Goal: Information Seeking & Learning: Learn about a topic

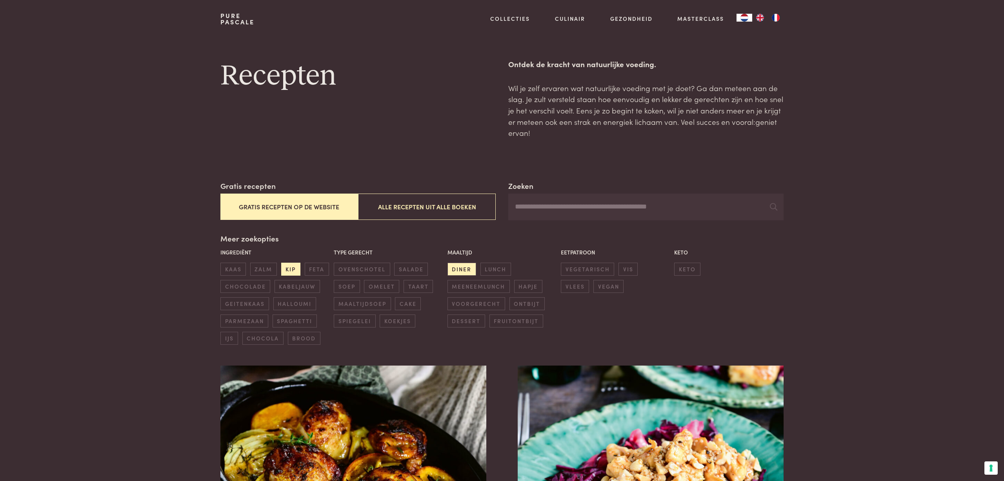
click at [293, 266] on span "kip" at bounding box center [290, 268] width 19 height 13
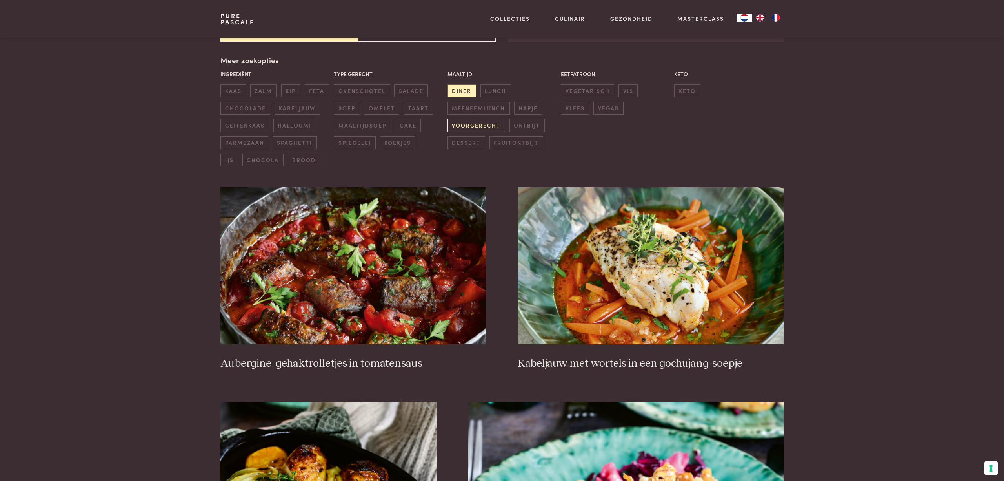
scroll to position [179, 0]
click at [370, 85] on span "ovenschotel" at bounding box center [362, 90] width 56 height 13
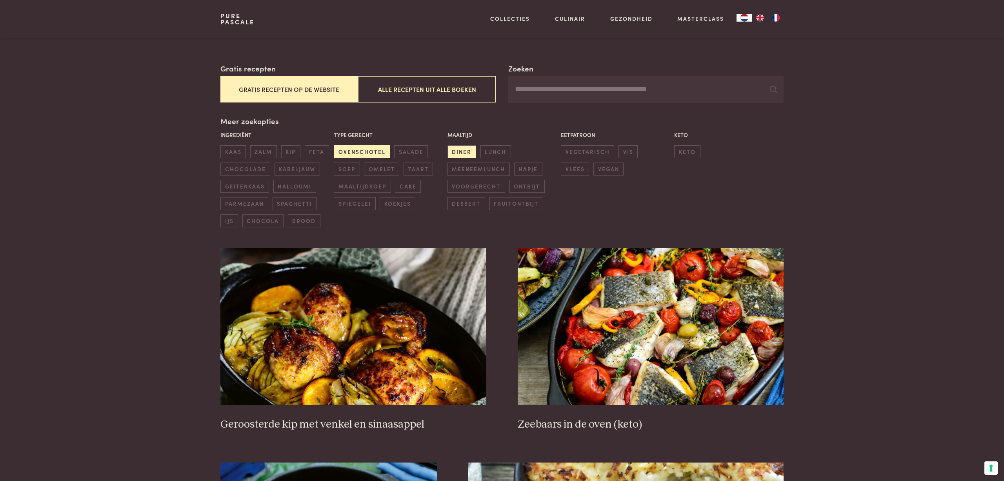
scroll to position [117, 0]
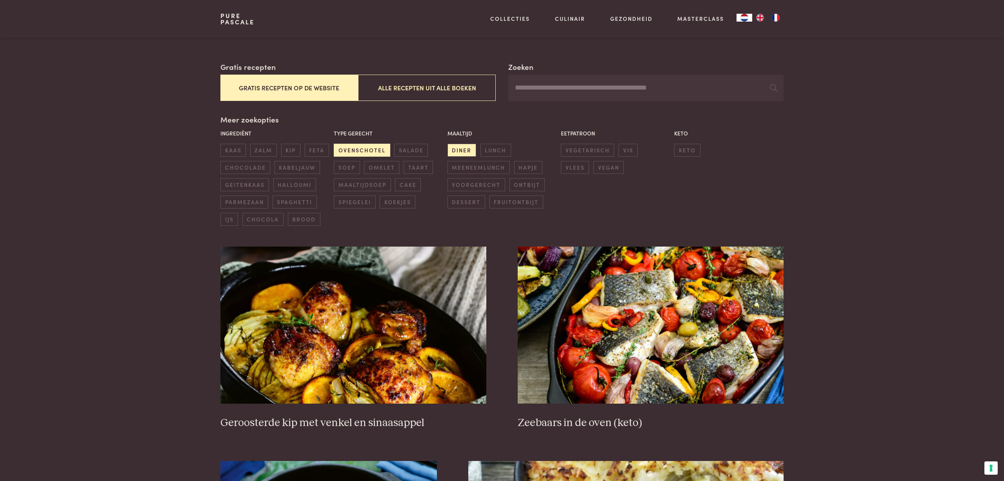
click at [348, 145] on span "ovenschotel" at bounding box center [362, 150] width 56 height 13
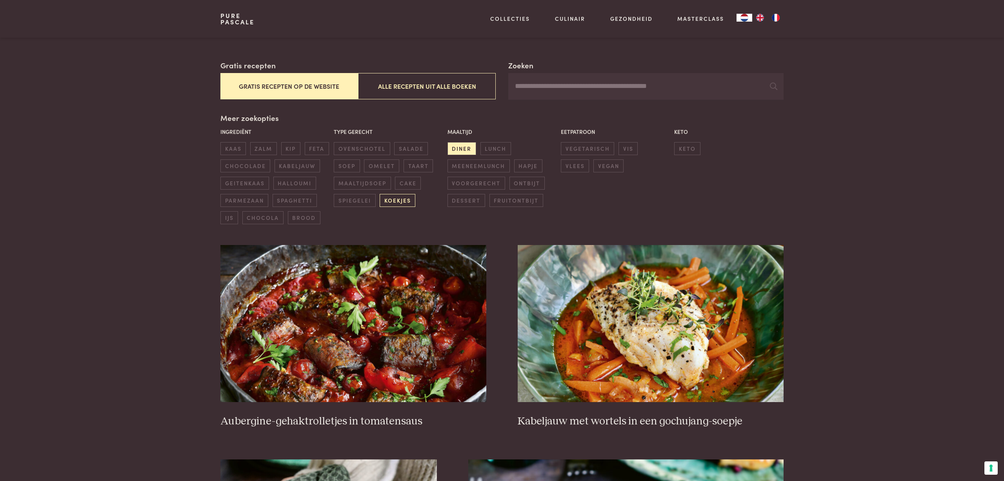
scroll to position [123, 0]
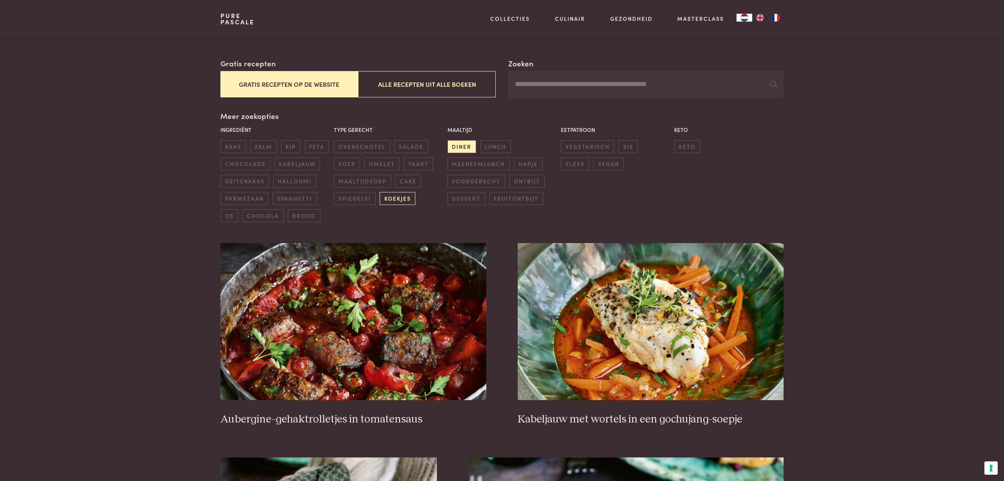
click at [399, 195] on span "koekjes" at bounding box center [398, 198] width 36 height 13
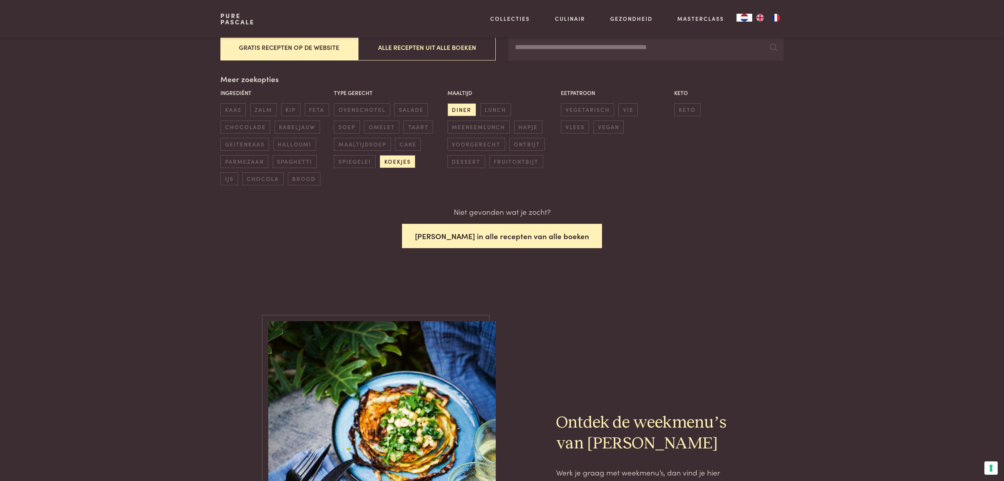
scroll to position [143, 0]
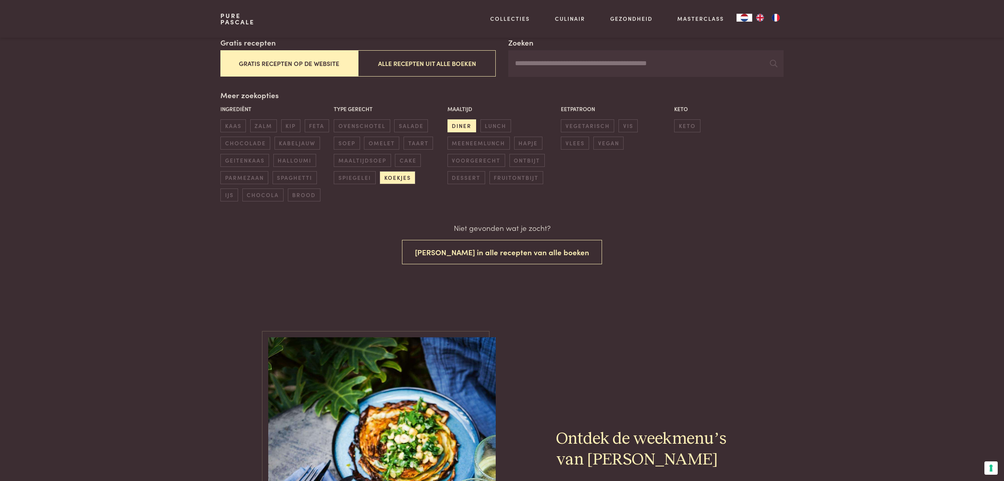
click at [461, 126] on span "diner" at bounding box center [462, 125] width 29 height 13
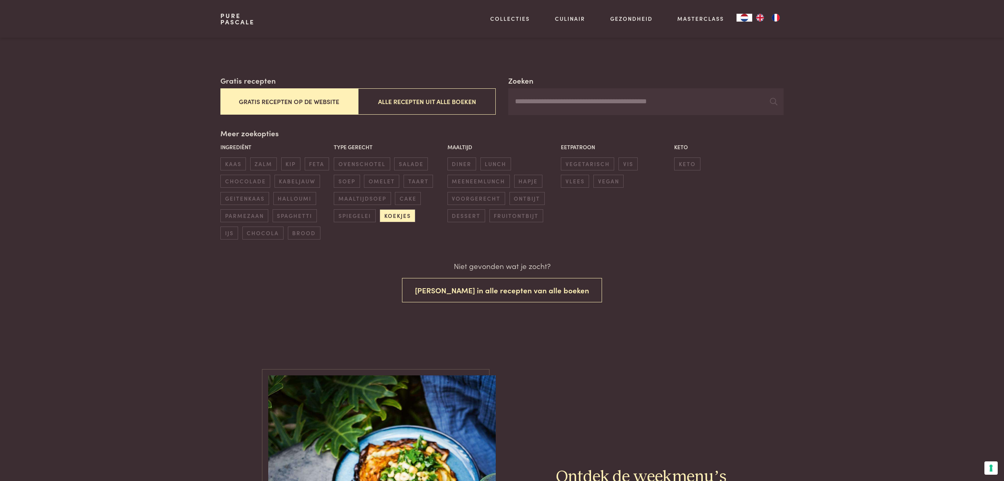
scroll to position [107, 0]
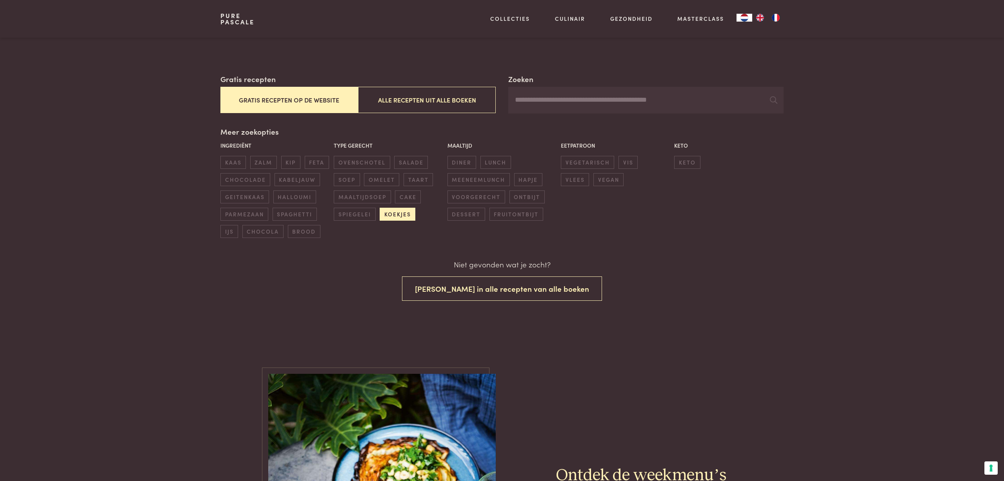
click at [392, 208] on span "koekjes" at bounding box center [398, 214] width 36 height 13
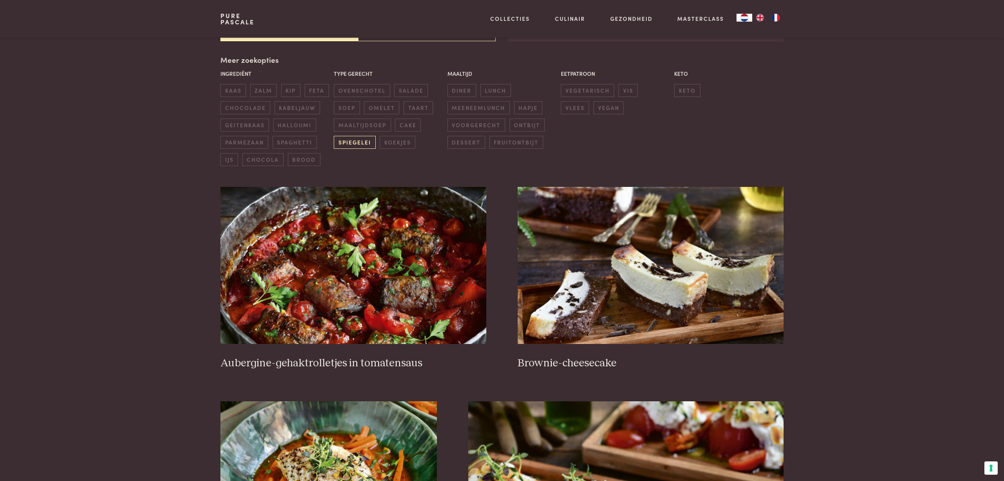
click at [353, 141] on span "spiegelei" at bounding box center [355, 142] width 42 height 13
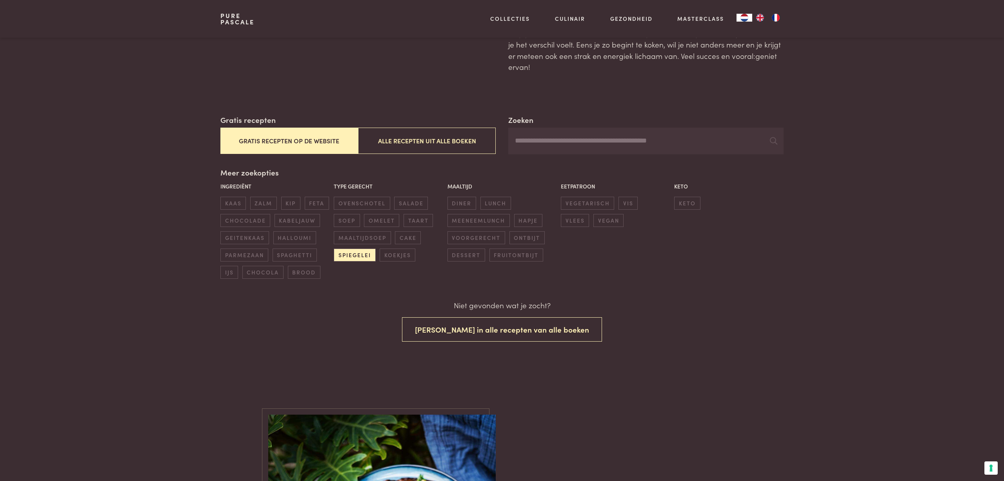
scroll to position [123, 0]
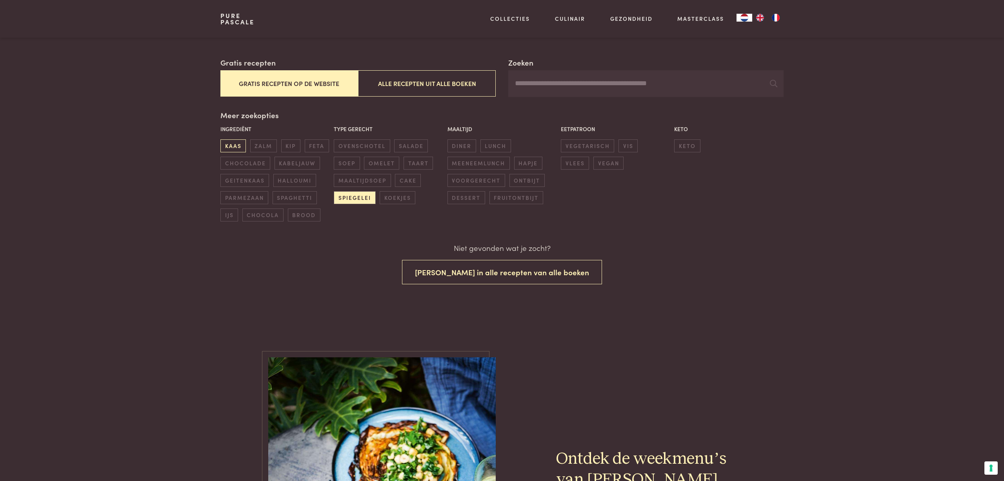
click at [232, 140] on span "kaas" at bounding box center [233, 145] width 26 height 13
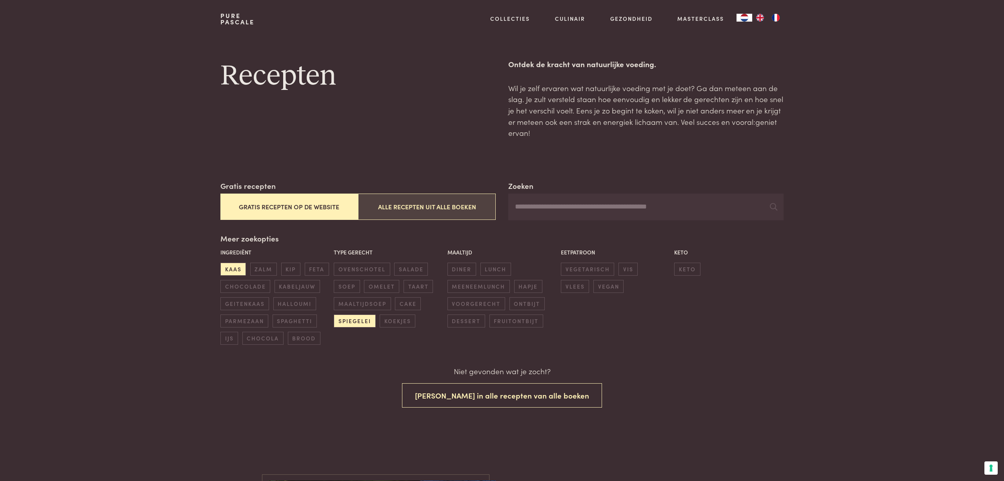
click at [431, 208] on button "Alle recepten uit alle boeken" at bounding box center [427, 206] width 138 height 26
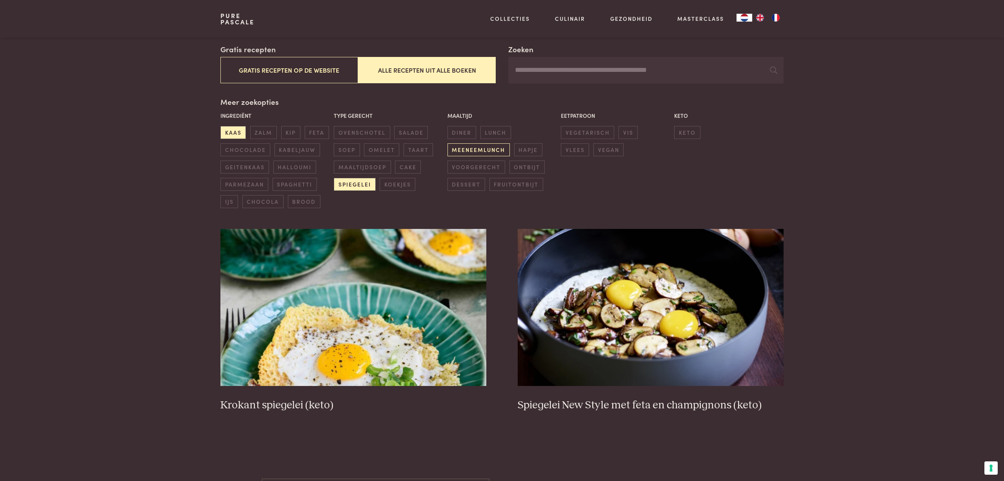
scroll to position [137, 0]
click at [241, 129] on span "kaas" at bounding box center [233, 132] width 26 height 13
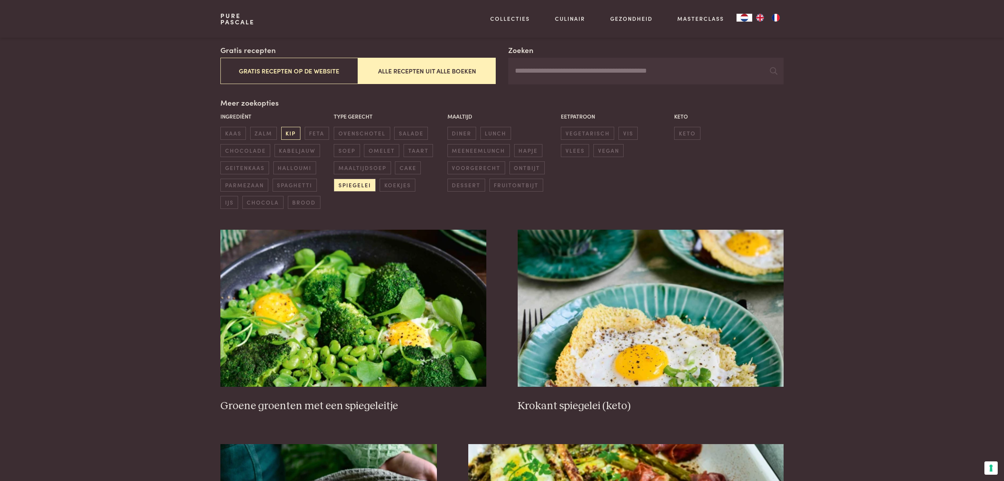
click at [288, 131] on span "kip" at bounding box center [290, 133] width 19 height 13
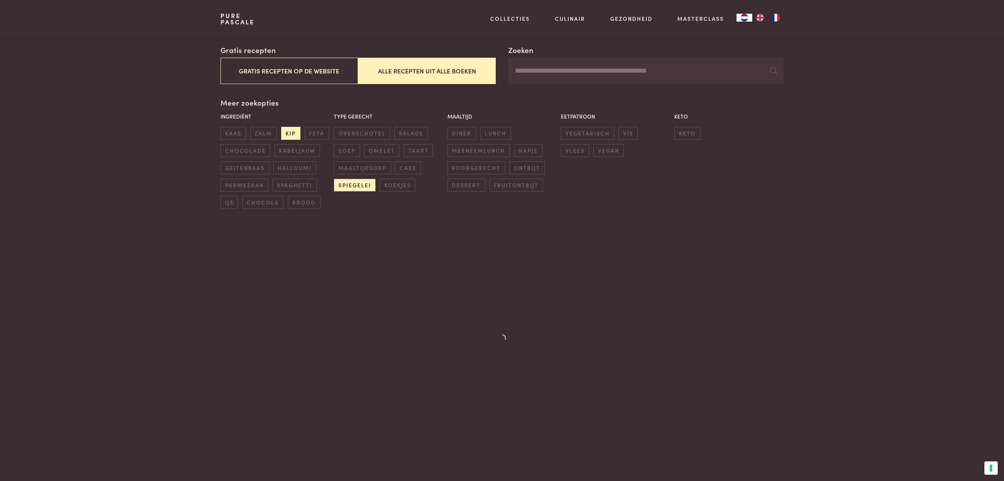
scroll to position [137, 0]
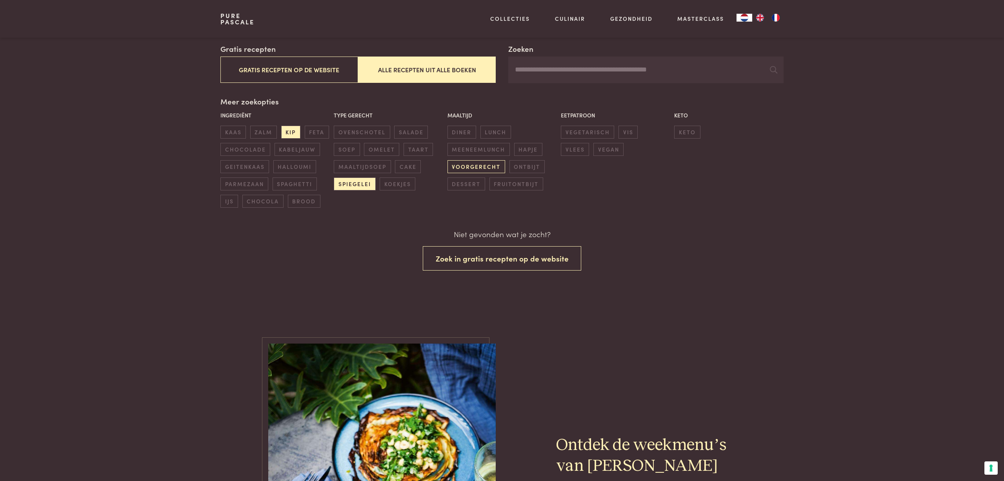
scroll to position [137, 0]
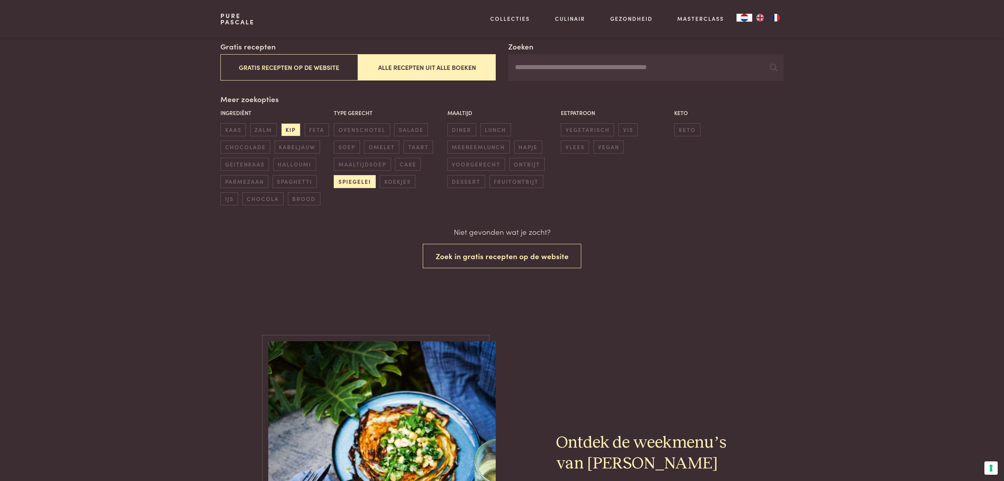
click at [354, 175] on span "spiegelei" at bounding box center [355, 181] width 42 height 13
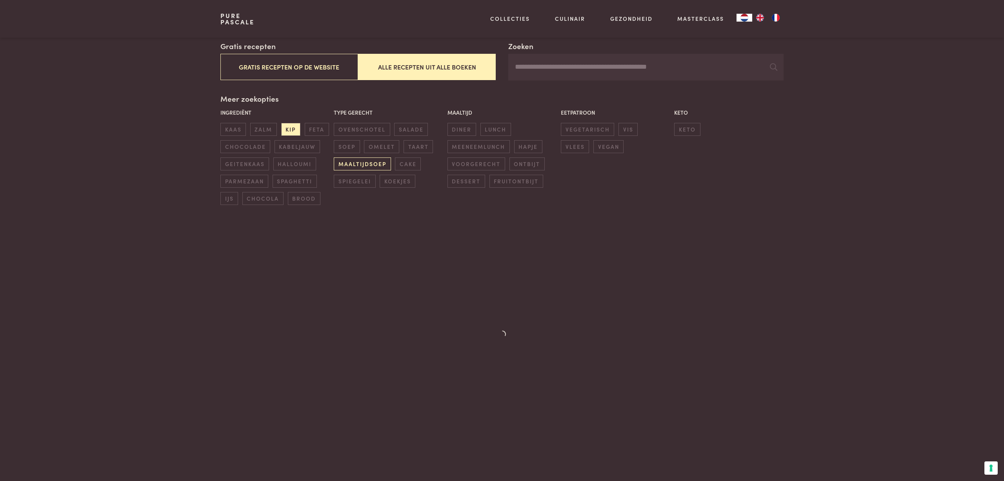
scroll to position [139, 0]
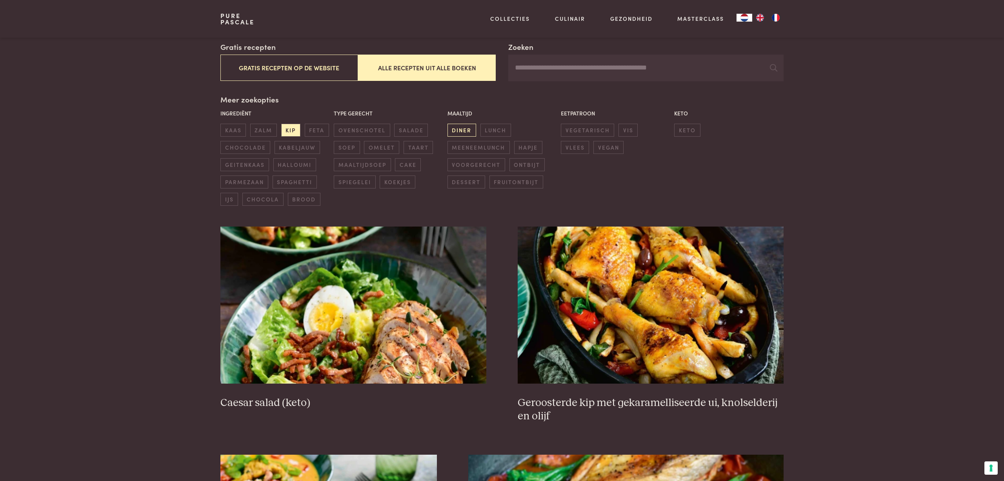
click at [463, 126] on span "diner" at bounding box center [462, 130] width 29 height 13
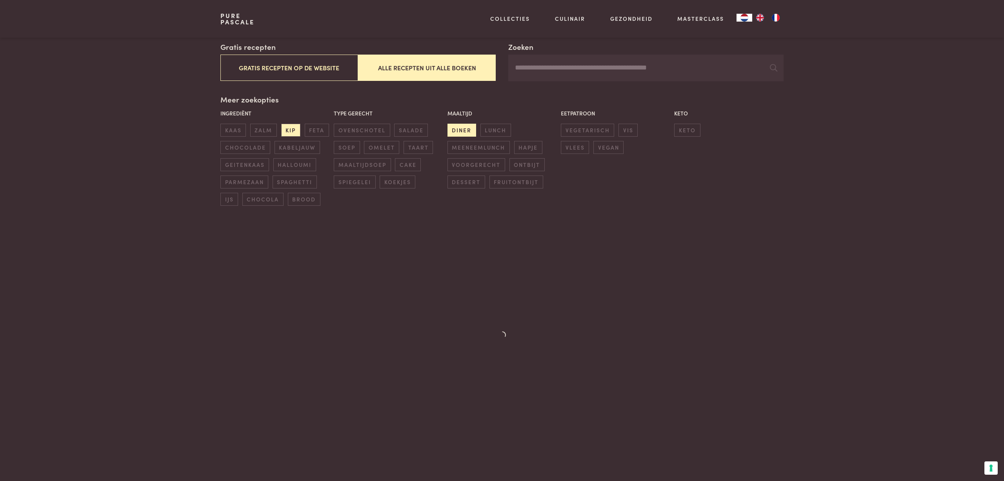
scroll to position [140, 0]
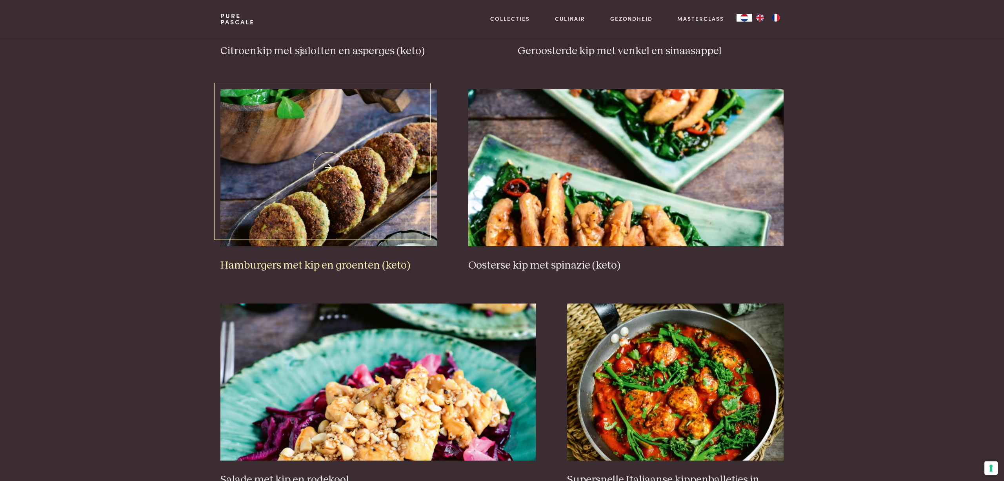
scroll to position [1146, 0]
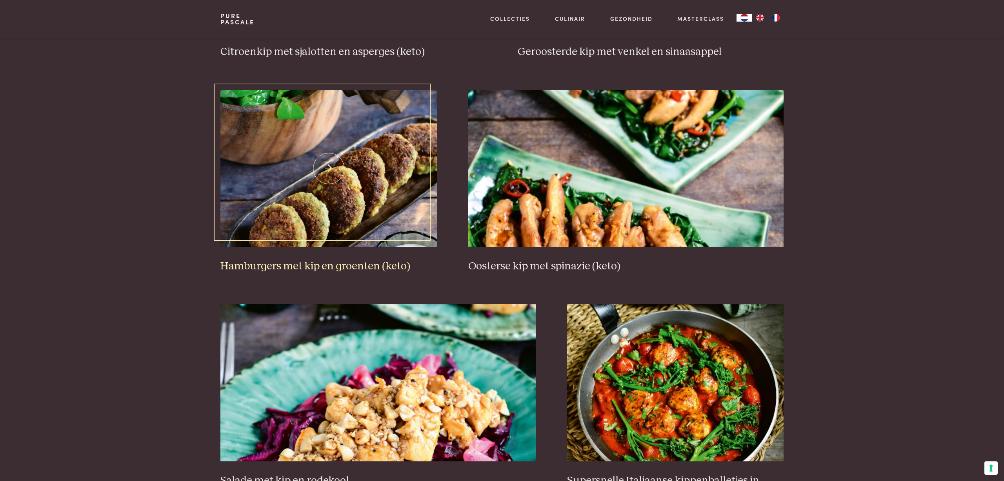
click at [331, 226] on img at bounding box center [328, 168] width 217 height 157
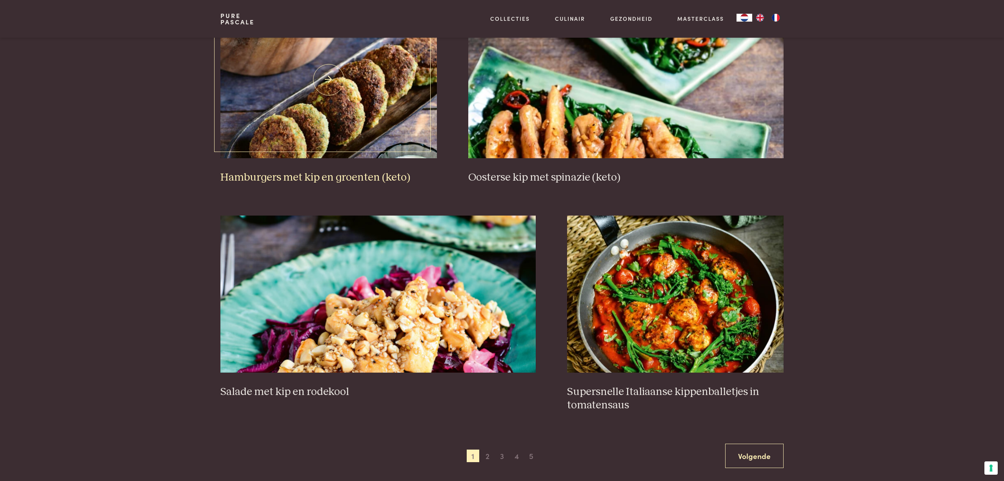
scroll to position [1295, 0]
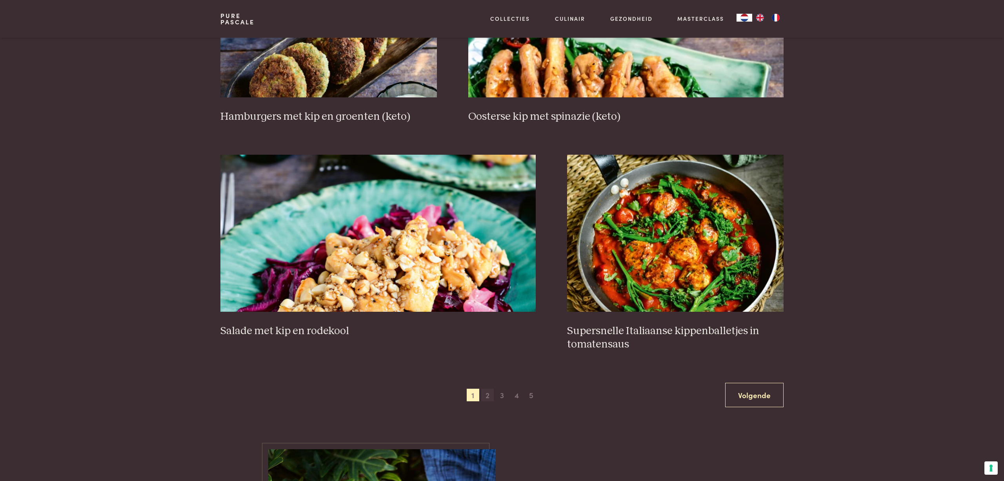
click at [488, 390] on span "2" at bounding box center [487, 394] width 13 height 13
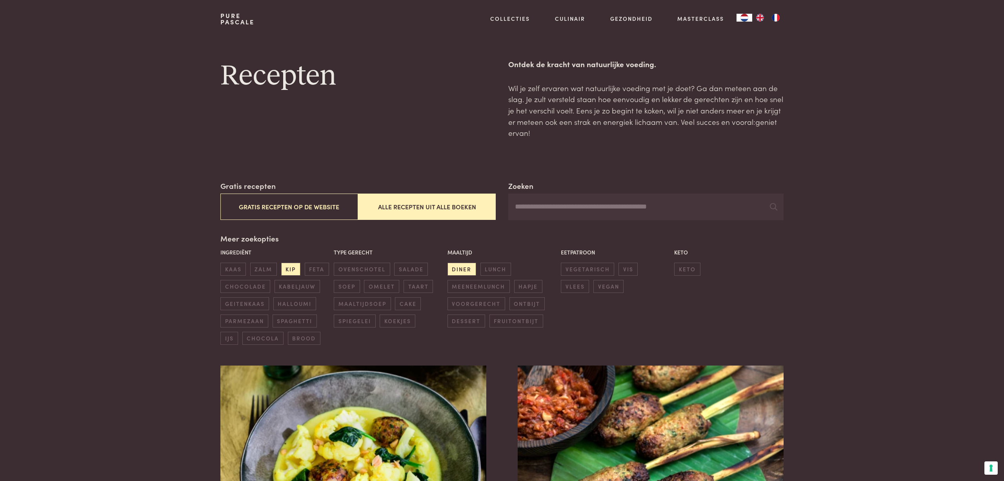
scroll to position [1, 0]
